Goal: Find specific page/section: Find specific page/section

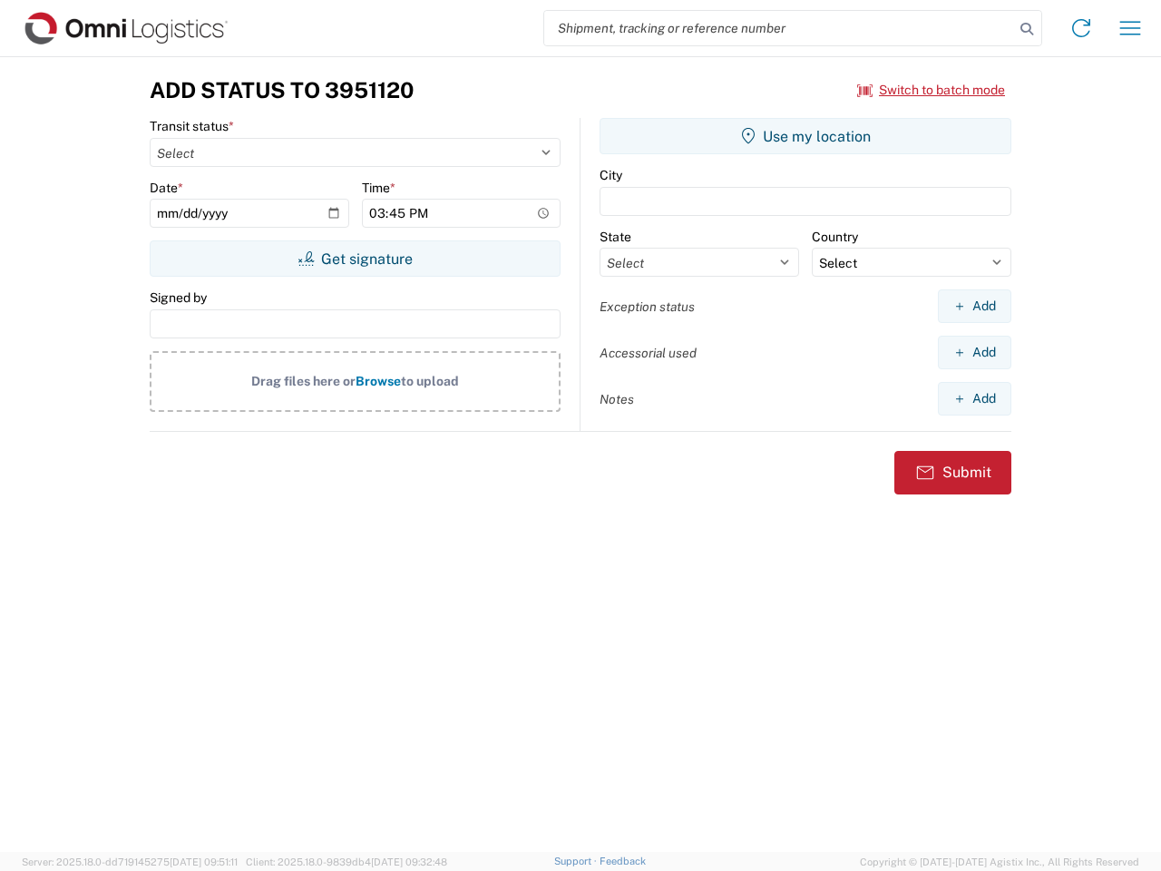
click at [779, 28] on input "search" at bounding box center [779, 28] width 470 height 34
click at [1027, 29] on icon at bounding box center [1026, 28] width 25 height 25
click at [1081, 28] on icon at bounding box center [1081, 28] width 29 height 29
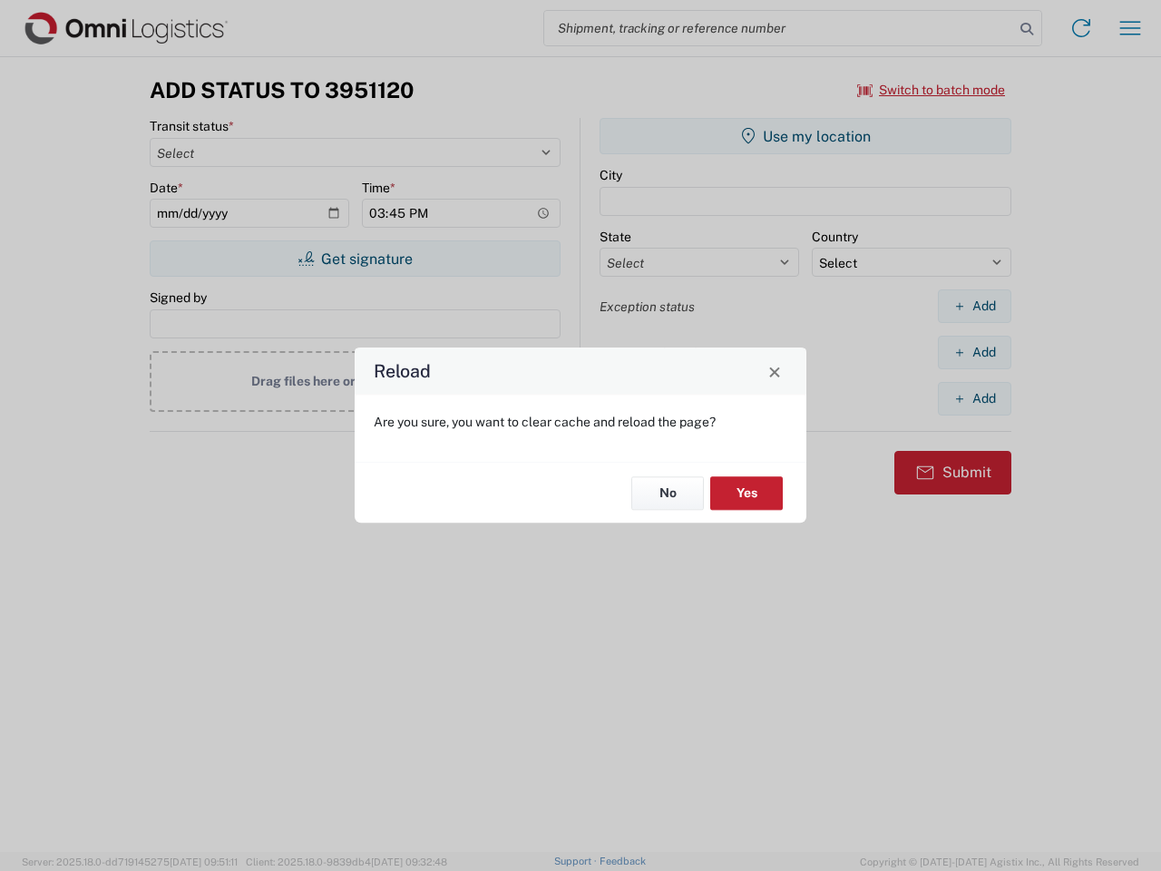
click at [1130, 28] on div "Reload Are you sure, you want to clear cache and reload the page? No Yes" at bounding box center [580, 435] width 1161 height 871
click at [932, 90] on div "Reload Are you sure, you want to clear cache and reload the page? No Yes" at bounding box center [580, 435] width 1161 height 871
click at [355, 259] on div "Reload Are you sure, you want to clear cache and reload the page? No Yes" at bounding box center [580, 435] width 1161 height 871
click at [806, 136] on div "Reload Are you sure, you want to clear cache and reload the page? No Yes" at bounding box center [580, 435] width 1161 height 871
click at [974, 306] on div "Reload Are you sure, you want to clear cache and reload the page? No Yes" at bounding box center [580, 435] width 1161 height 871
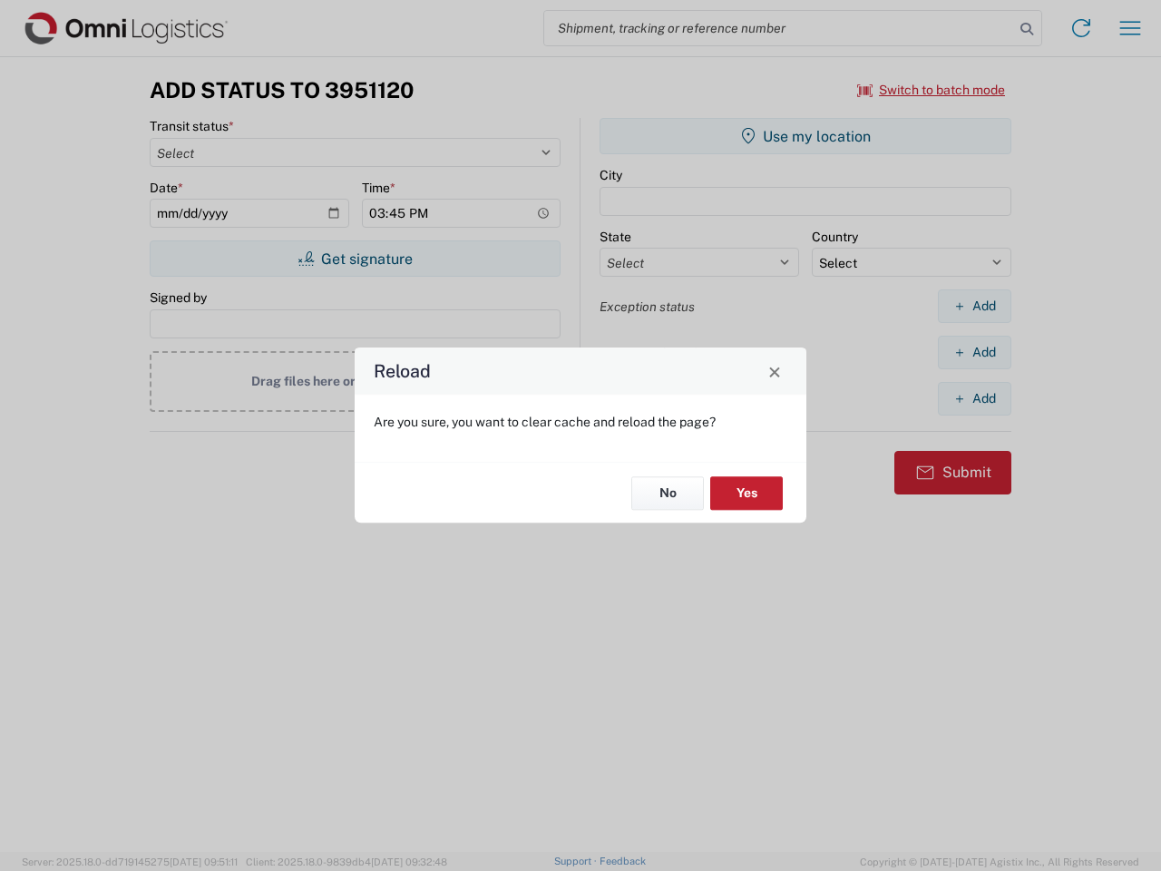
click at [974, 352] on div "Reload Are you sure, you want to clear cache and reload the page? No Yes" at bounding box center [580, 435] width 1161 height 871
click at [974, 398] on div "Reload Are you sure, you want to clear cache and reload the page? No Yes" at bounding box center [580, 435] width 1161 height 871
